Goal: Task Accomplishment & Management: Use online tool/utility

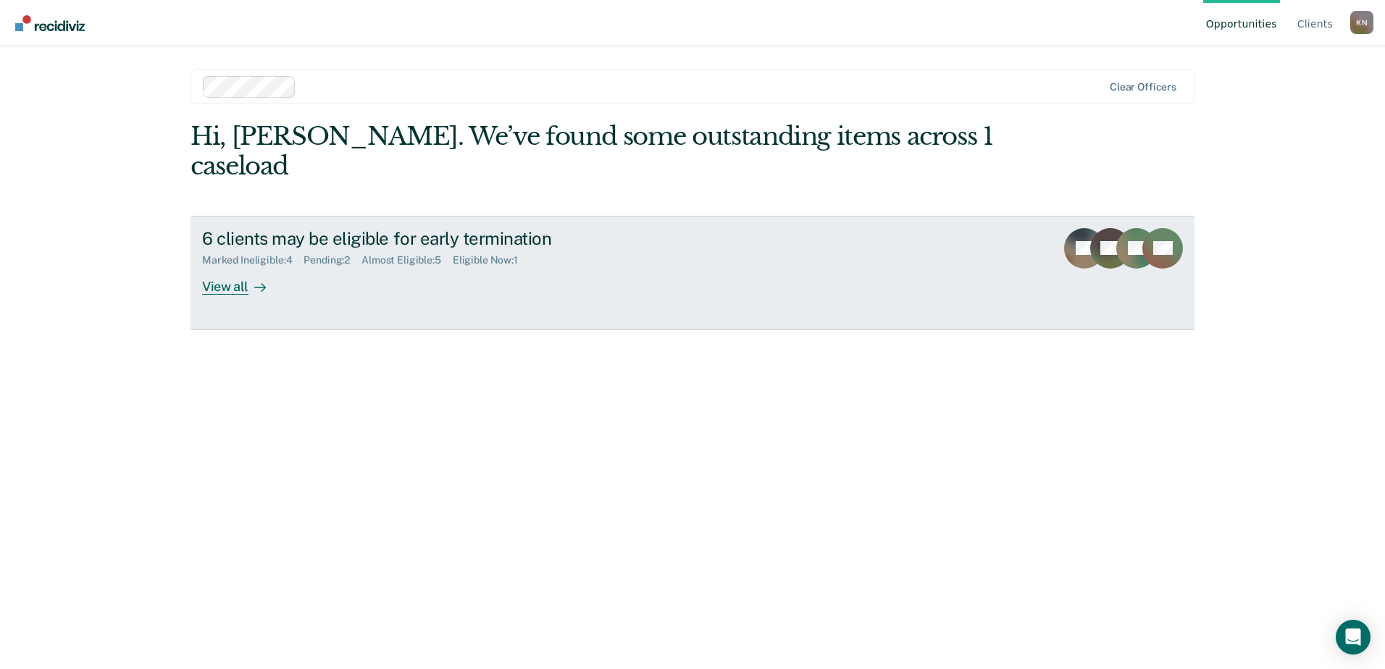
click at [230, 265] on link "6 clients may be eligible for early termination Marked Ineligible : 4 Pending :…" at bounding box center [692, 273] width 1004 height 114
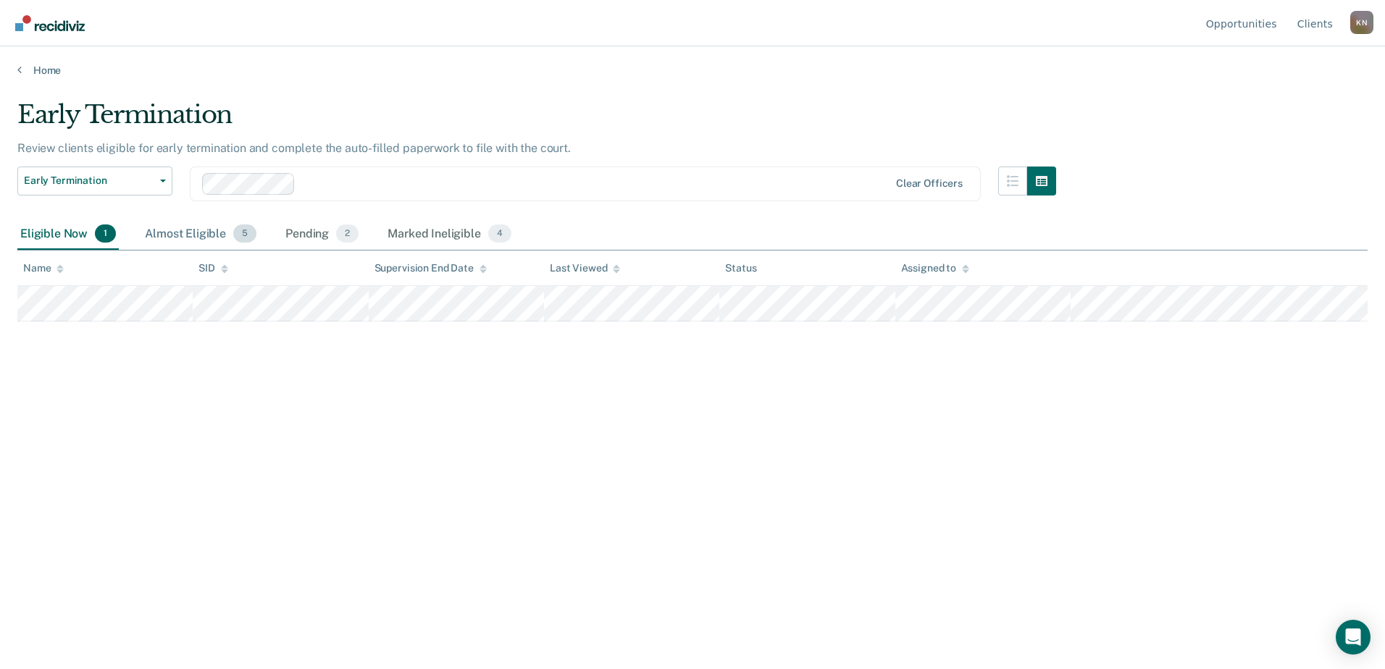
click at [194, 243] on div "Almost Eligible 5" at bounding box center [200, 235] width 117 height 32
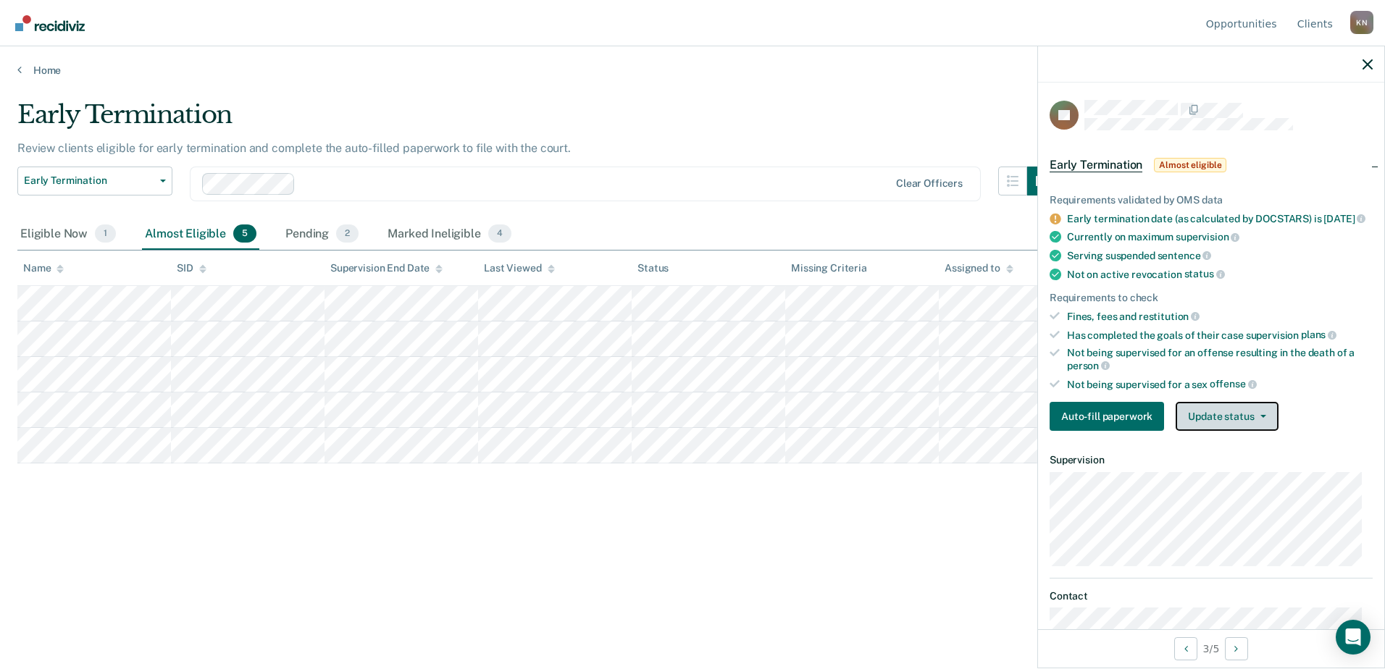
click at [1249, 422] on button "Update status" at bounding box center [1226, 416] width 102 height 29
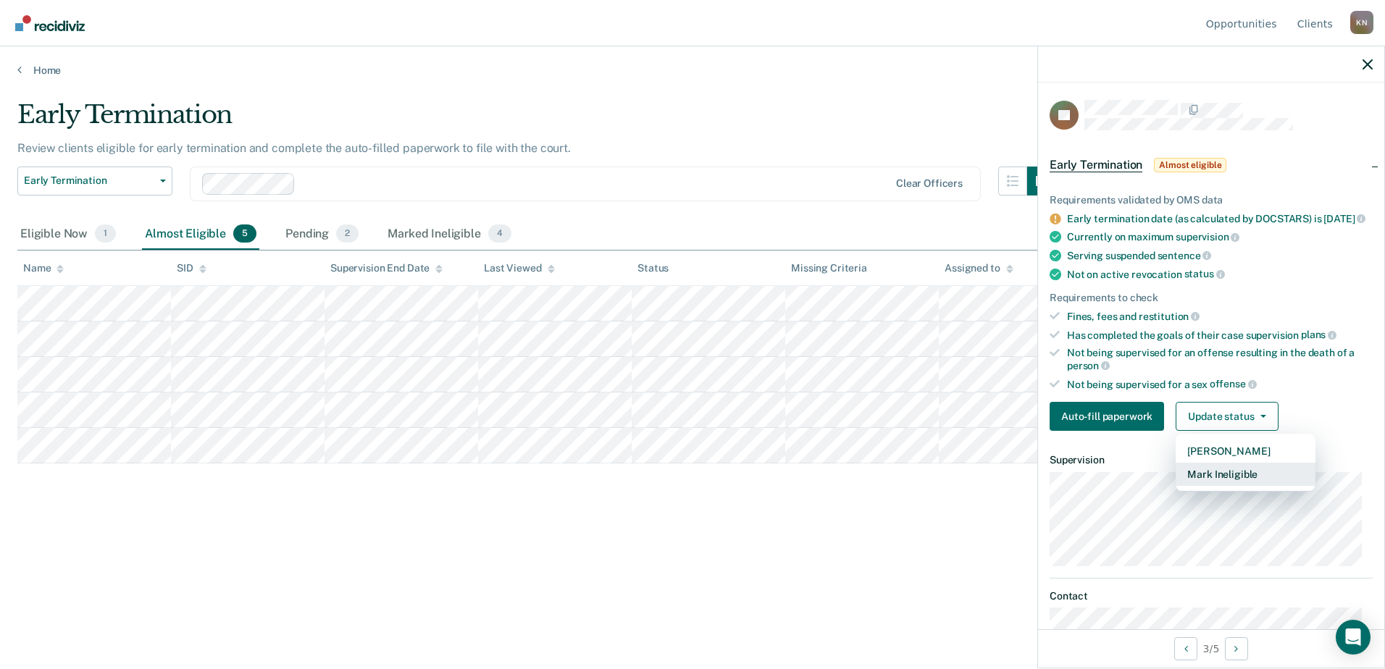
click at [1236, 486] on button "Mark Ineligible" at bounding box center [1245, 474] width 140 height 23
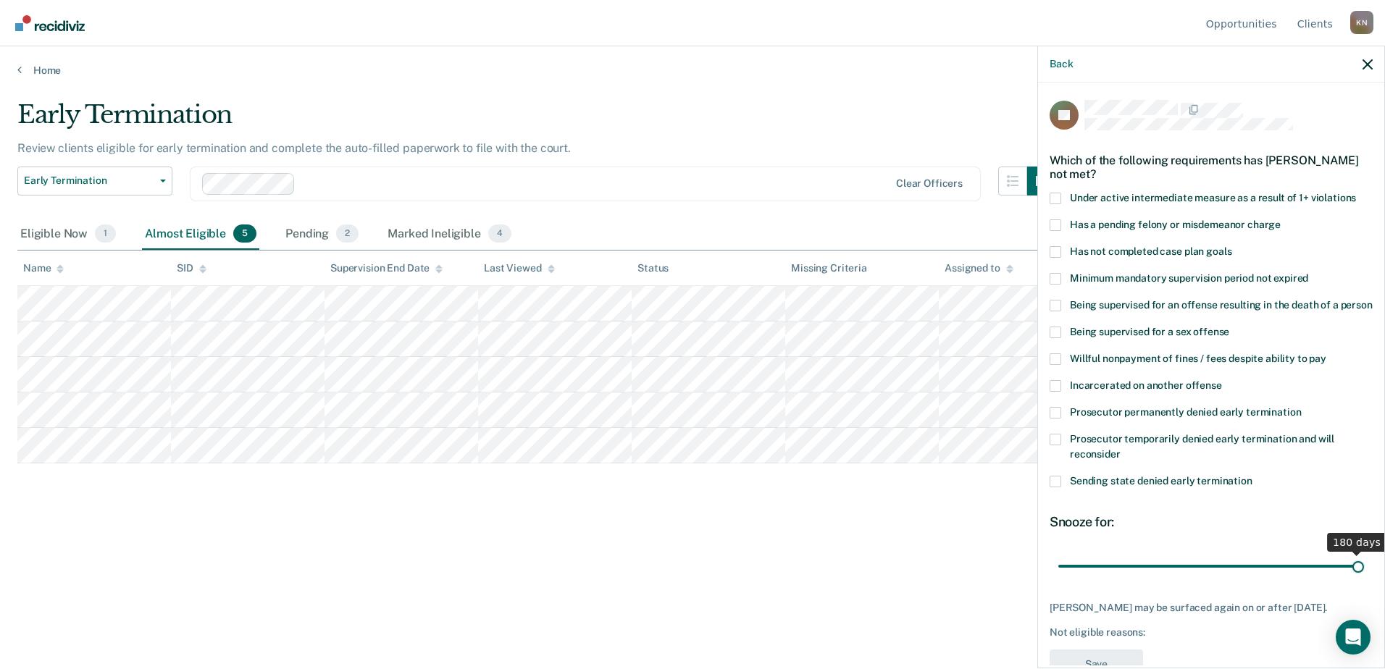
drag, startPoint x: 1105, startPoint y: 581, endPoint x: 1449, endPoint y: 577, distance: 344.0
type input "180"
click at [1364, 577] on input "range" at bounding box center [1211, 565] width 306 height 25
click at [1057, 253] on span at bounding box center [1055, 252] width 12 height 12
click at [1231, 246] on input "Has not completed case plan goals" at bounding box center [1231, 246] width 0 height 0
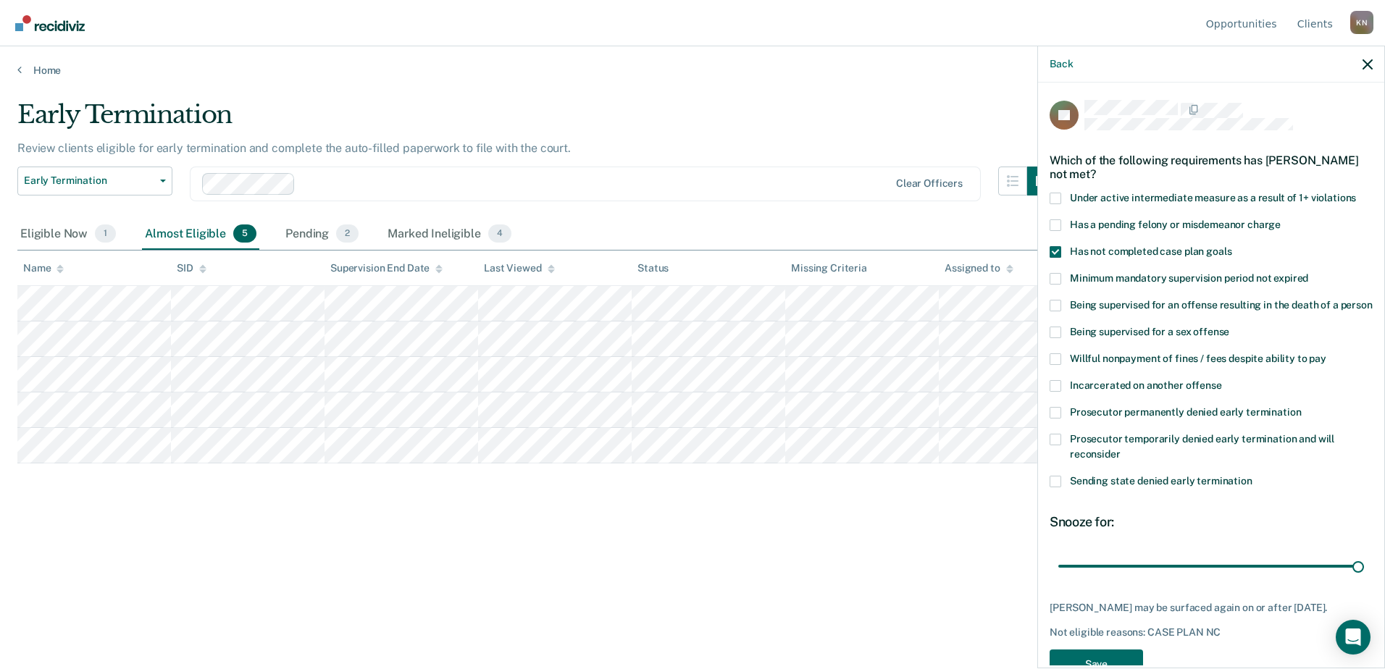
click at [1057, 194] on span at bounding box center [1055, 199] width 12 height 12
click at [1356, 193] on input "Under active intermediate measure as a result of 1+ violations" at bounding box center [1356, 193] width 0 height 0
click at [1056, 257] on label "Has not completed case plan goals" at bounding box center [1210, 253] width 323 height 15
click at [1231, 246] on input "Has not completed case plan goals" at bounding box center [1231, 246] width 0 height 0
drag, startPoint x: 1353, startPoint y: 586, endPoint x: 1382, endPoint y: 577, distance: 30.5
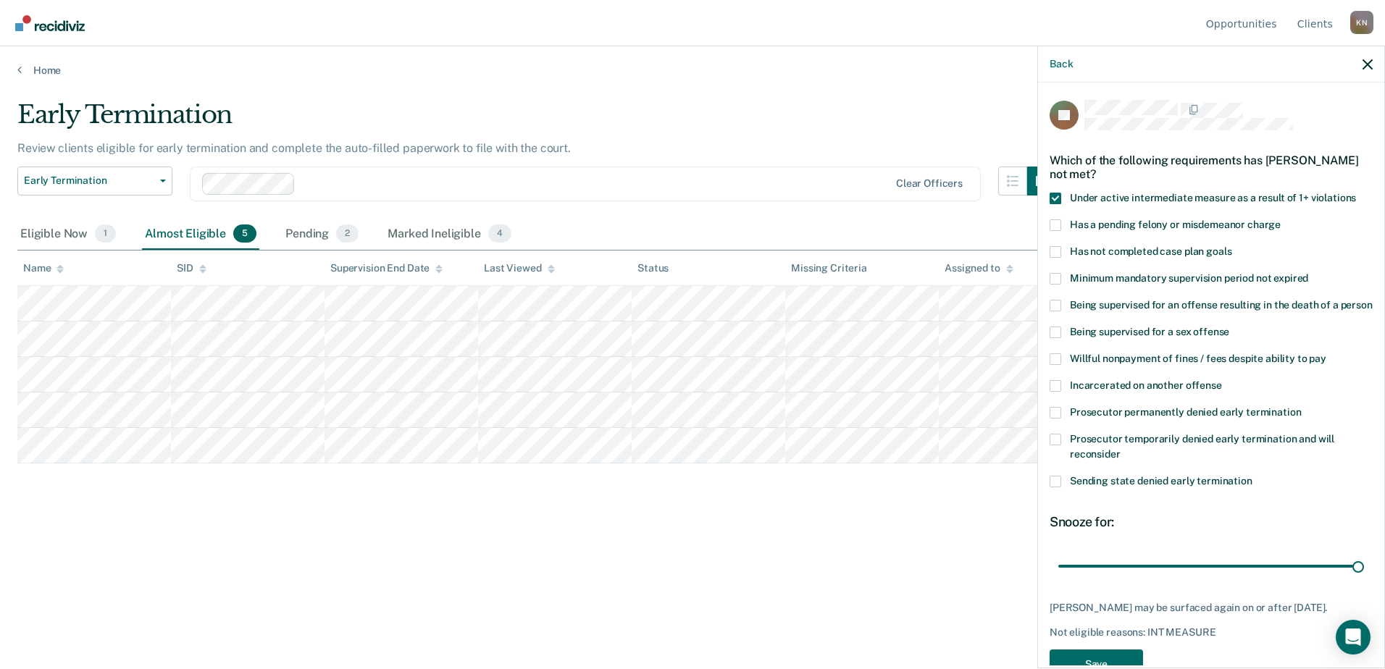
click at [1383, 579] on div "SL Which of the following requirements has [PERSON_NAME] not met? Under active …" at bounding box center [1211, 374] width 346 height 583
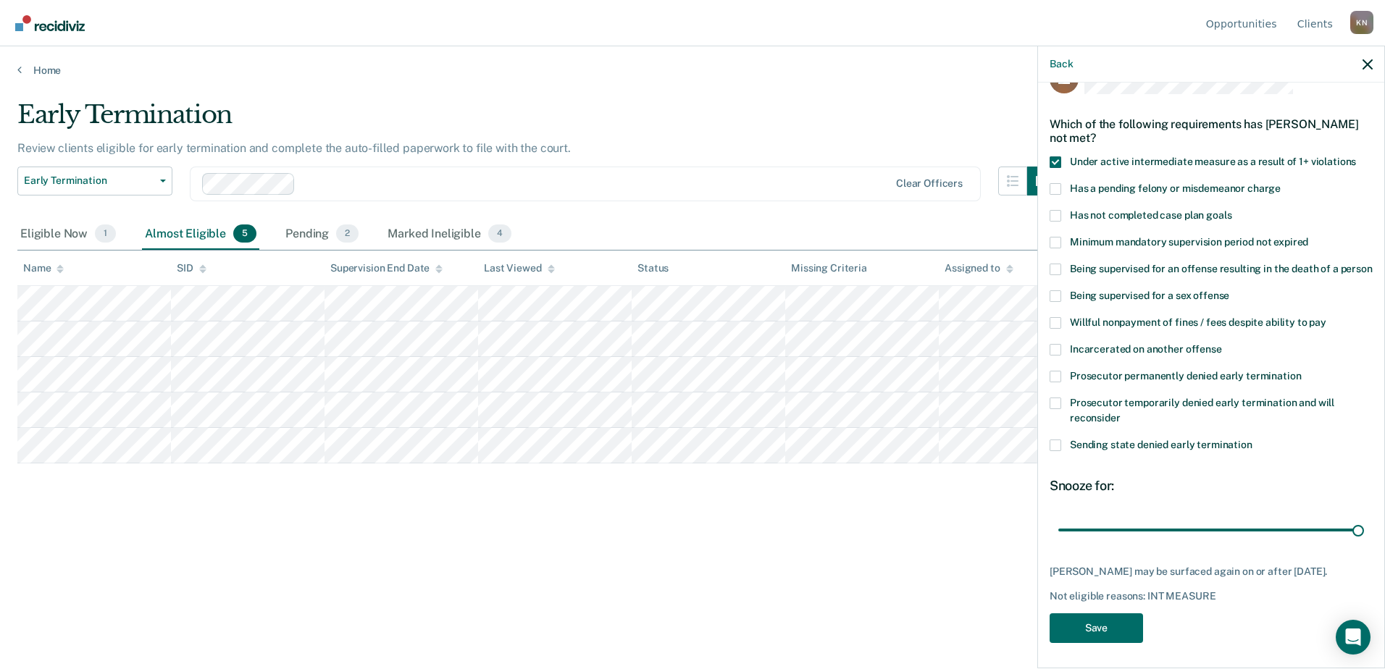
scroll to position [54, 0]
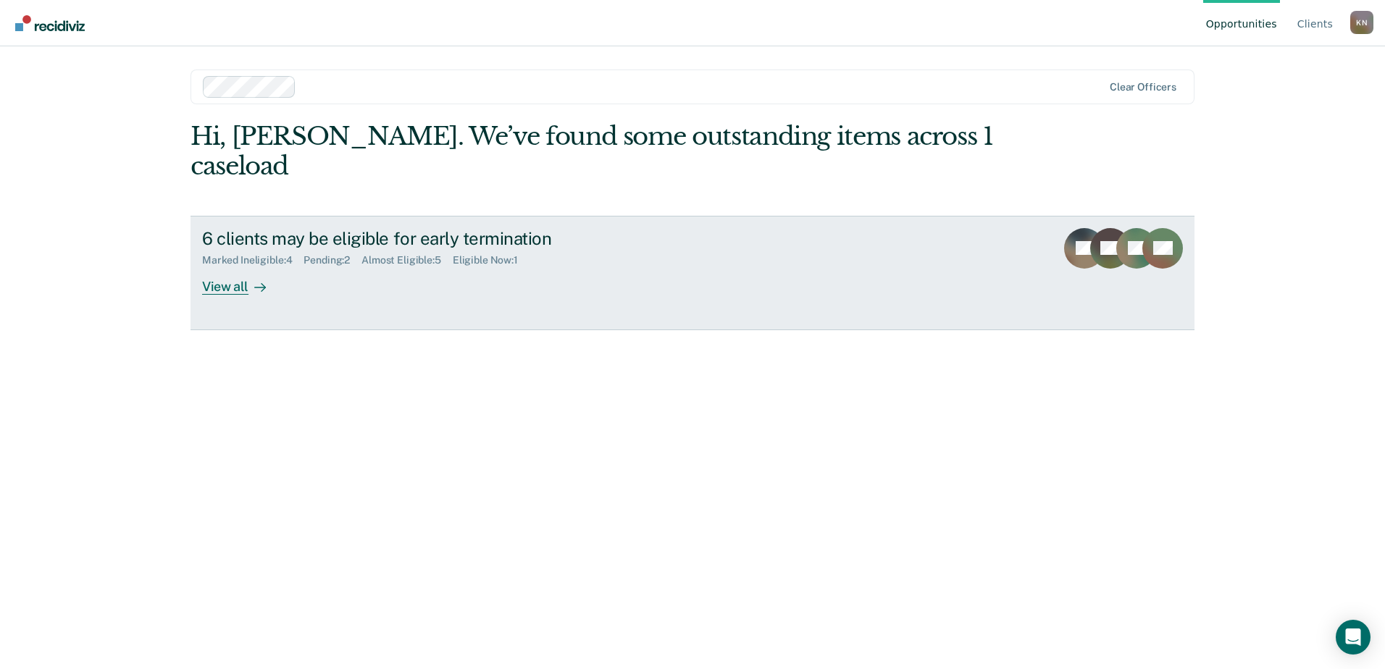
click at [214, 267] on div "View all" at bounding box center [242, 281] width 81 height 28
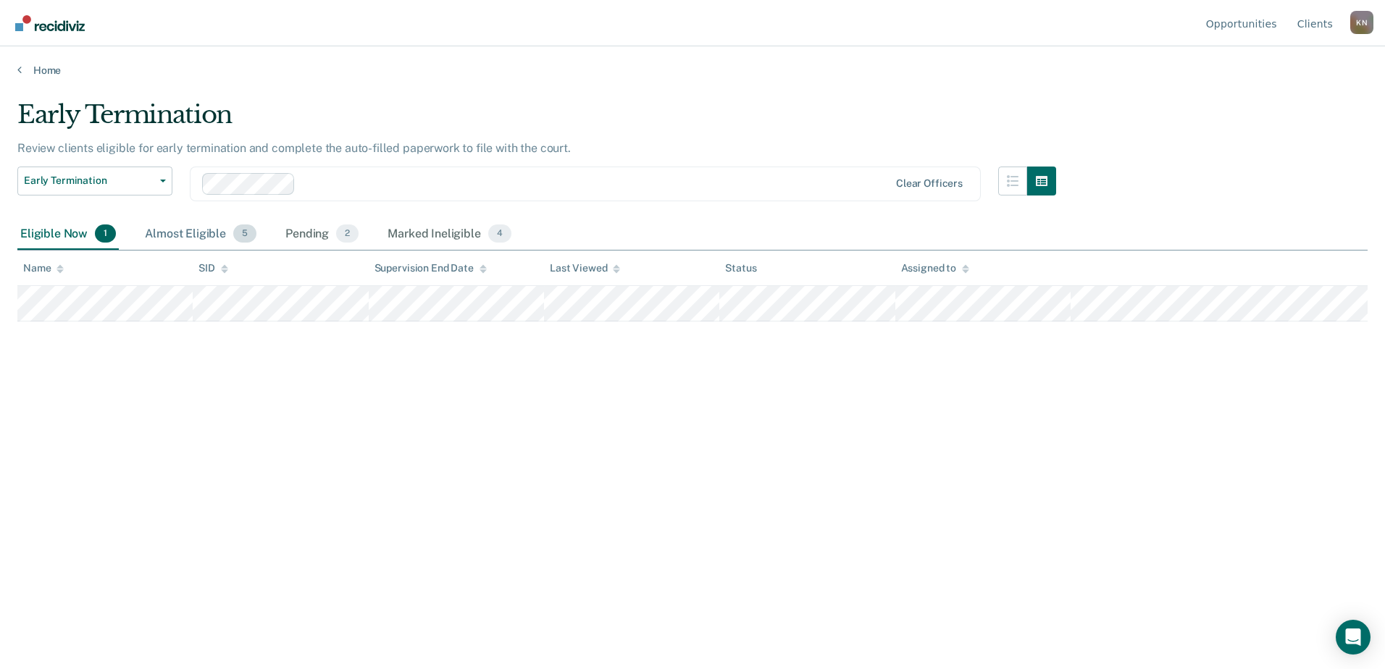
click at [204, 241] on div "Almost Eligible 5" at bounding box center [200, 235] width 117 height 32
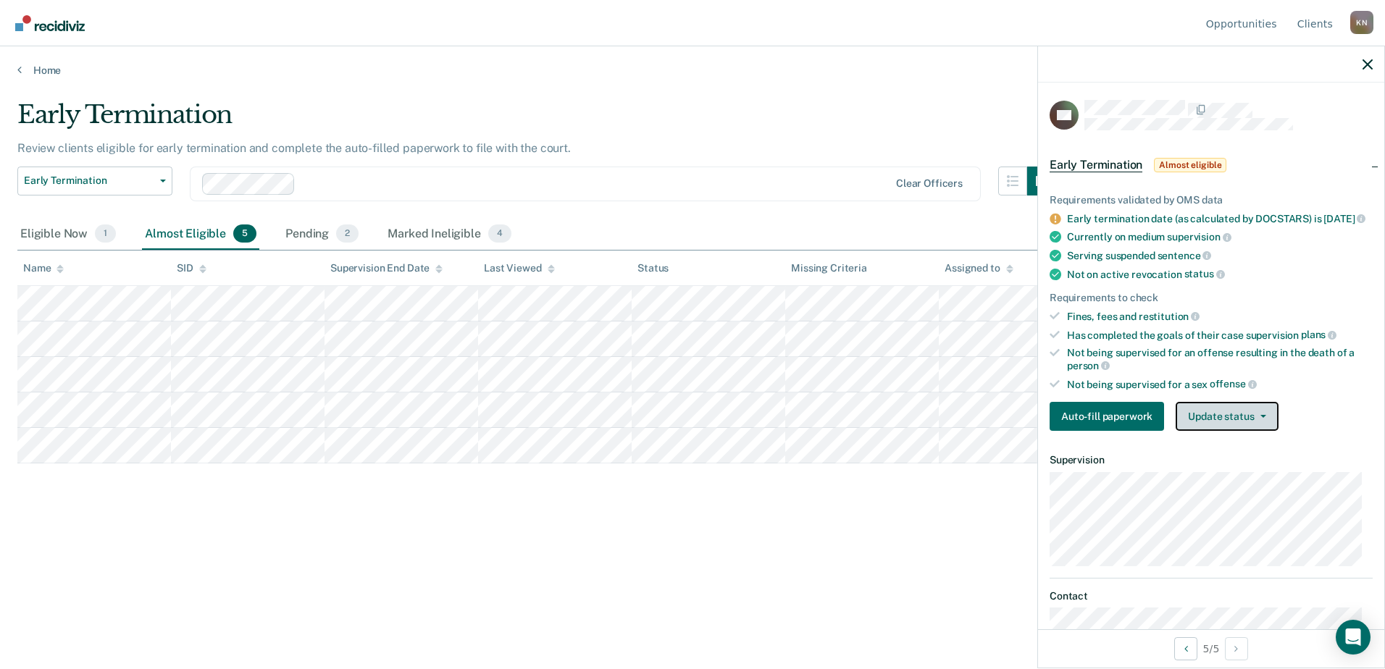
click at [1233, 423] on button "Update status" at bounding box center [1226, 416] width 102 height 29
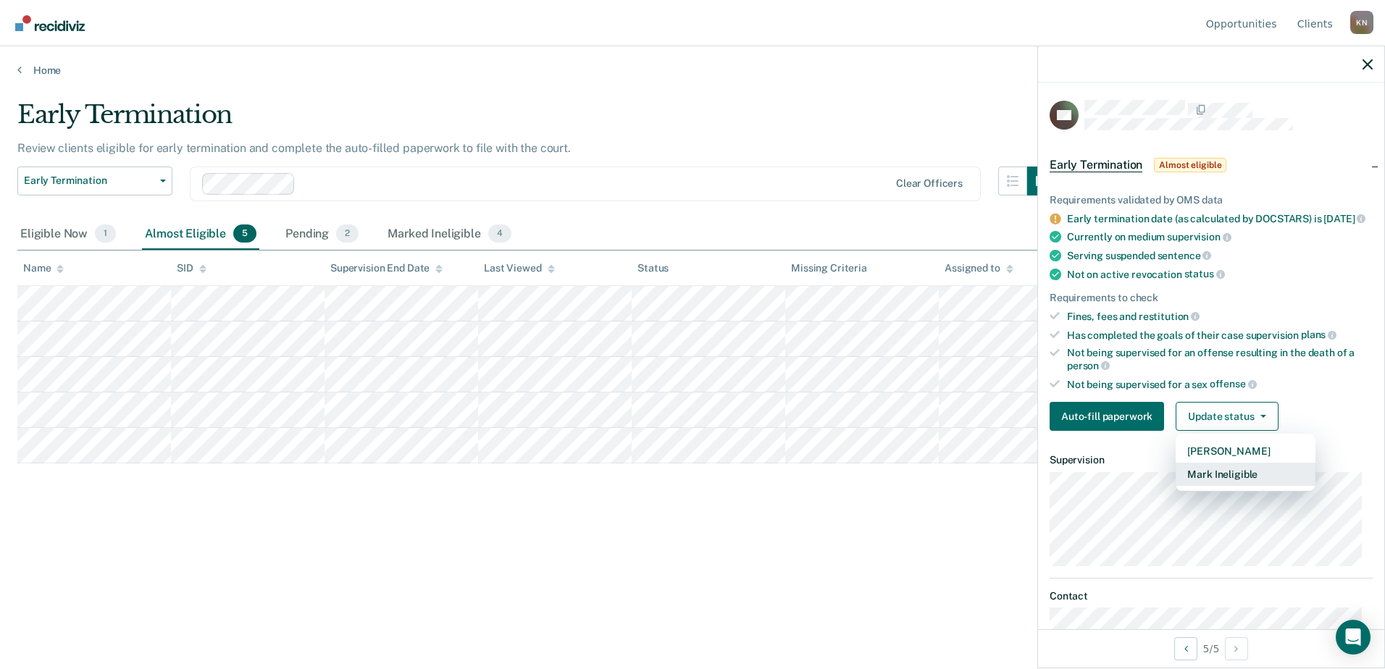
click at [1241, 486] on button "Mark Ineligible" at bounding box center [1245, 474] width 140 height 23
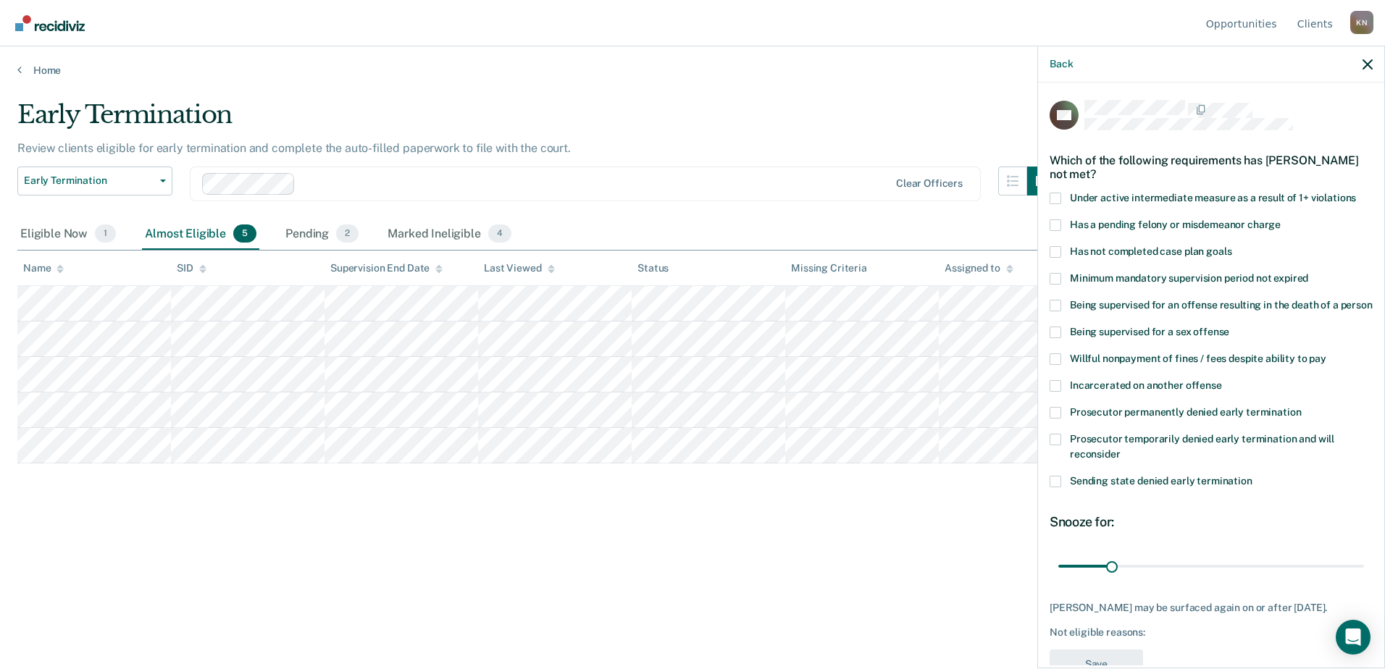
click at [1058, 248] on span at bounding box center [1055, 252] width 12 height 12
click at [1231, 246] on input "Has not completed case plan goals" at bounding box center [1231, 246] width 0 height 0
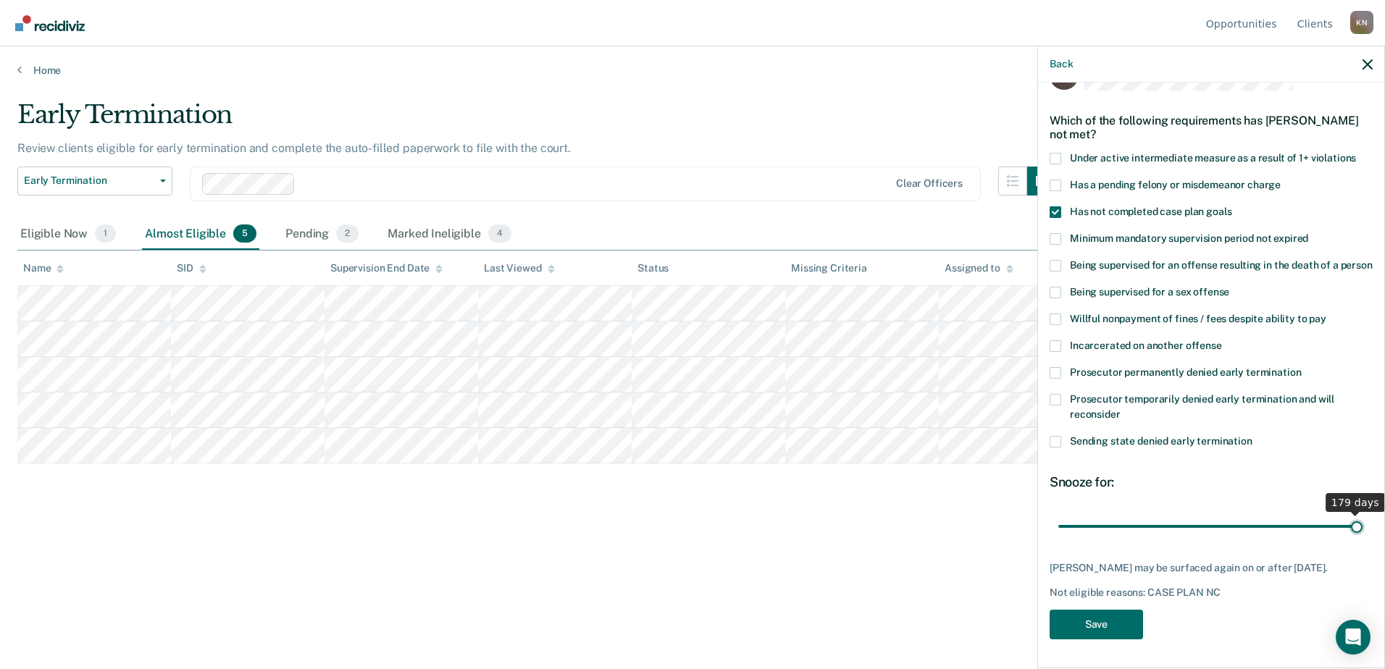
scroll to position [54, 0]
drag, startPoint x: 1109, startPoint y: 520, endPoint x: 1375, endPoint y: 525, distance: 265.9
type input "180"
click at [1364, 525] on input "range" at bounding box center [1211, 526] width 306 height 25
drag, startPoint x: 1249, startPoint y: 462, endPoint x: 1250, endPoint y: 469, distance: 7.3
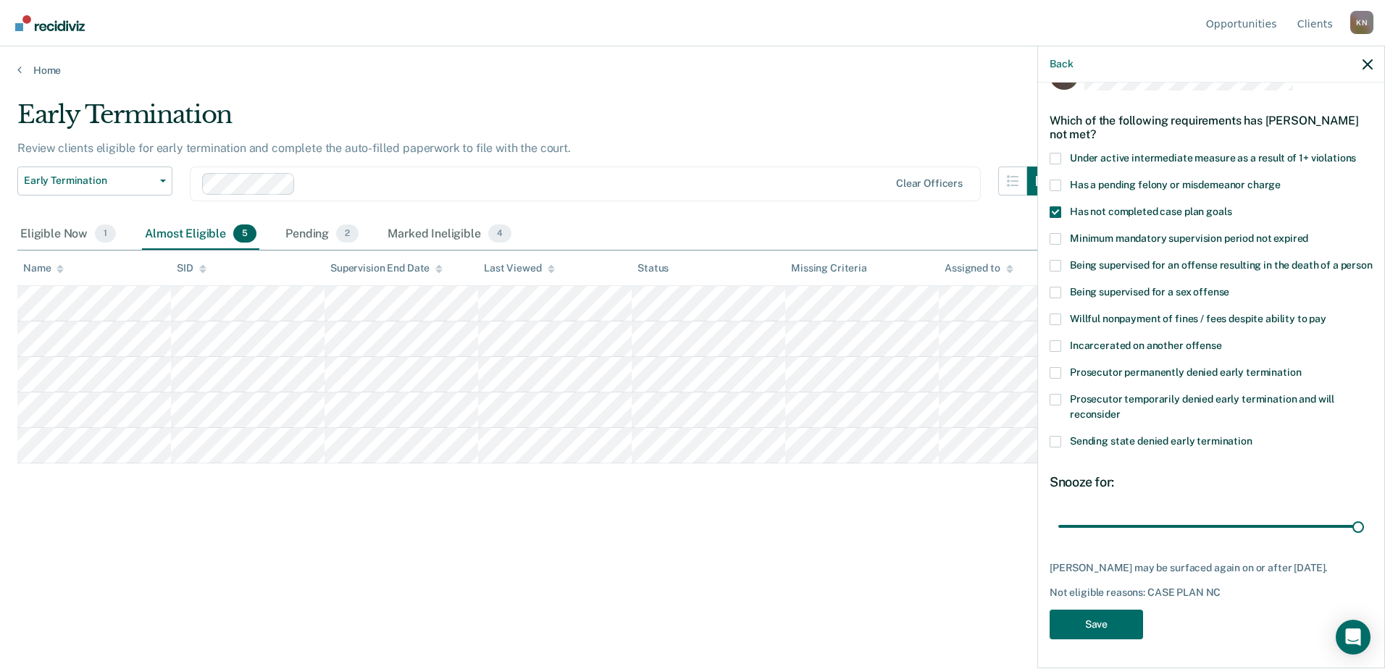
click at [1249, 463] on div "Sending state denied early termination" at bounding box center [1210, 449] width 323 height 27
